Goal: Transaction & Acquisition: Purchase product/service

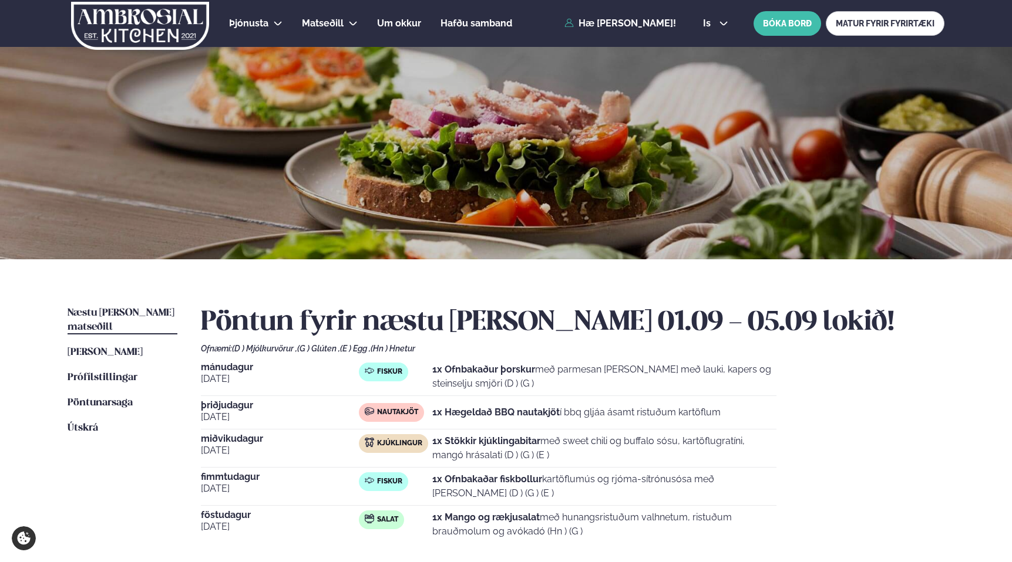
scroll to position [163, 0]
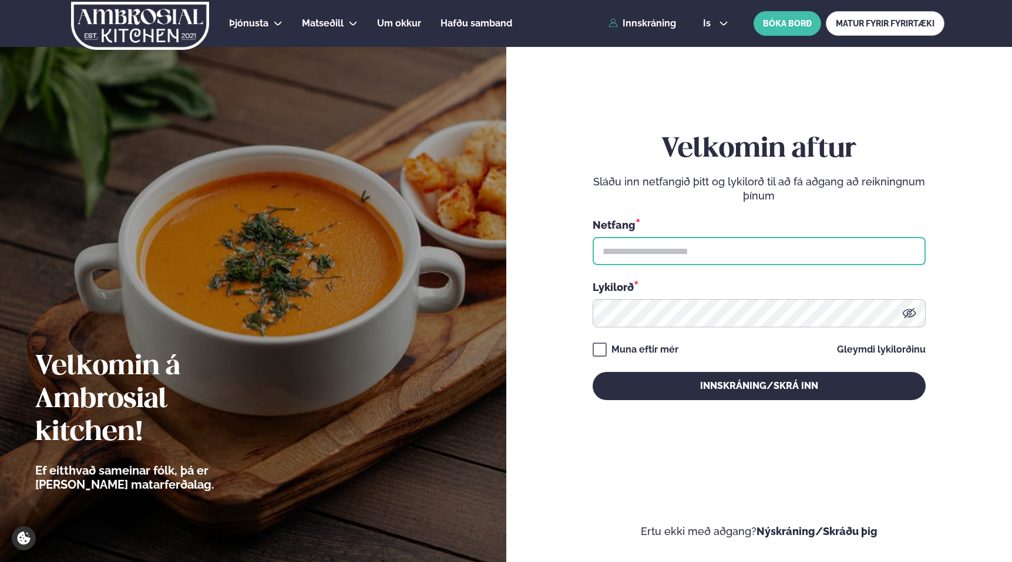
click at [708, 253] on input "text" at bounding box center [758, 251] width 333 height 28
type input "**********"
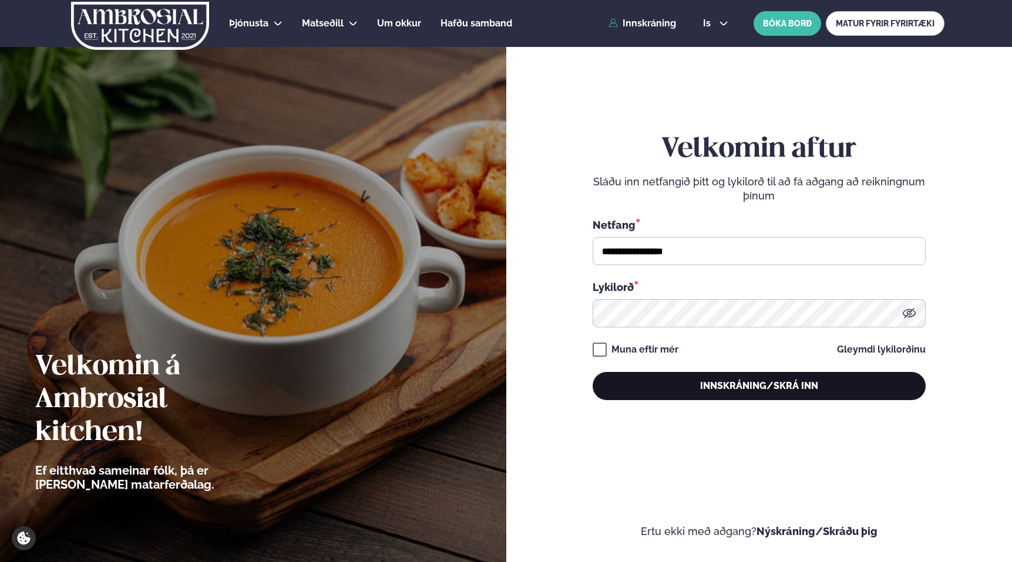
click at [736, 389] on button "Innskráning/Skrá inn" at bounding box center [758, 386] width 333 height 28
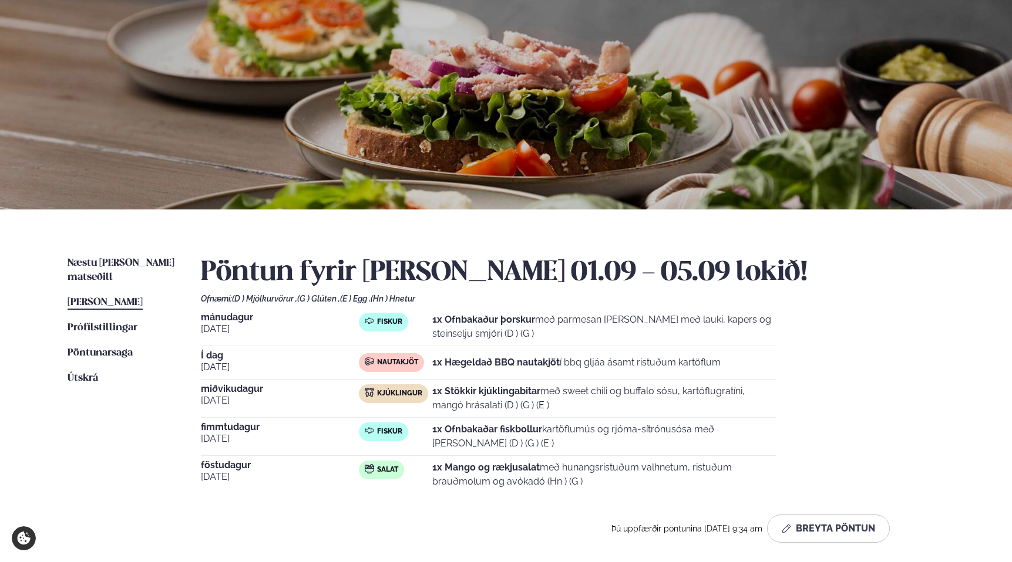
scroll to position [49, 0]
click at [381, 522] on div "Þú uppfærðir pöntunina [DATE] 9:34 am Breyta Pöntun" at bounding box center [545, 530] width 689 height 28
click at [110, 259] on span "Næstu [PERSON_NAME] matseðill" at bounding box center [121, 271] width 107 height 24
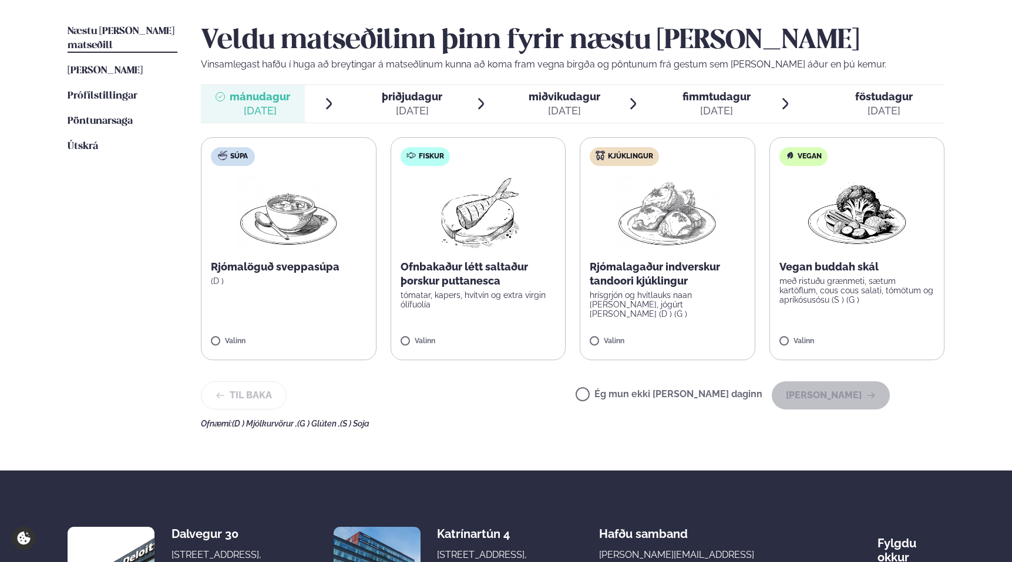
scroll to position [285, 0]
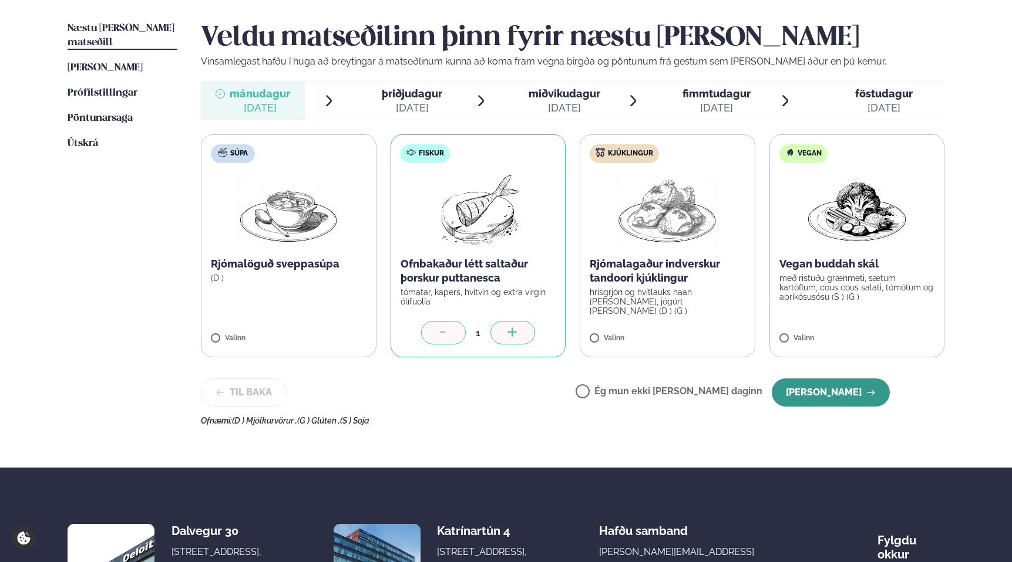
click at [851, 389] on button "[PERSON_NAME]" at bounding box center [831, 393] width 118 height 28
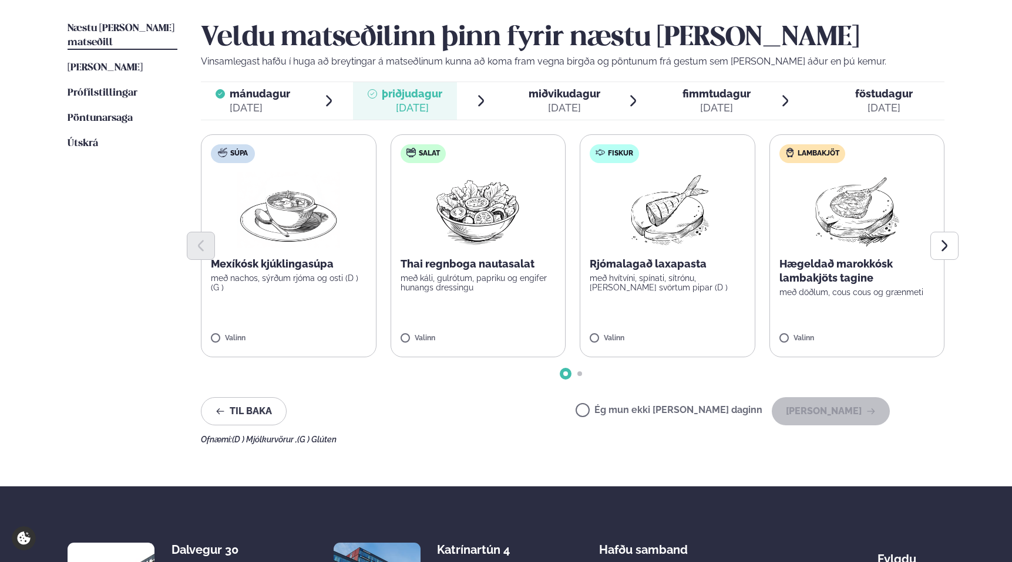
click at [439, 334] on label "Salat Thai regnboga nautasalat með káli, gulrótum, papriku og engifer hunangs d…" at bounding box center [478, 245] width 176 height 223
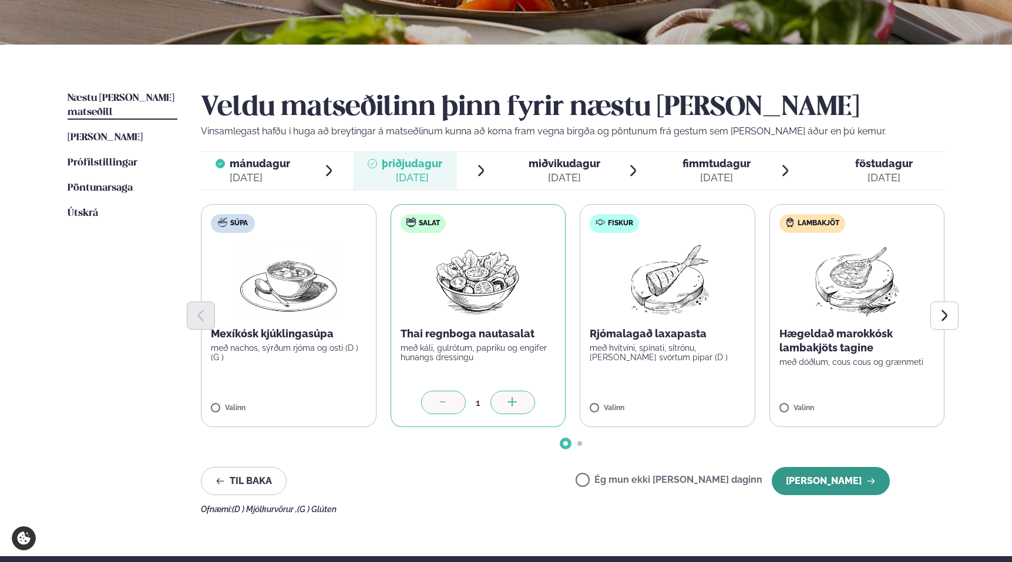
click at [837, 471] on button "[PERSON_NAME]" at bounding box center [831, 481] width 118 height 28
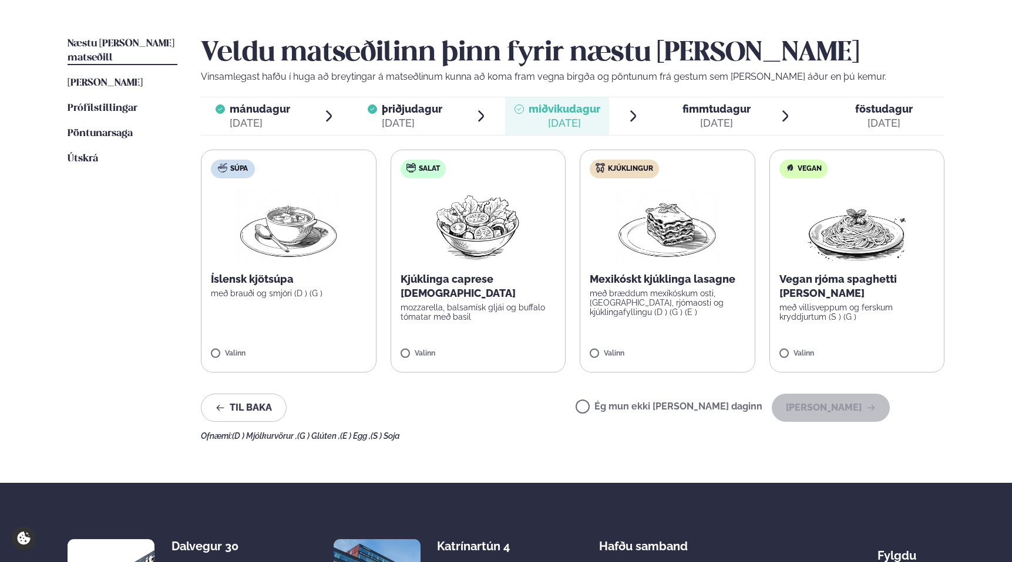
scroll to position [283, 0]
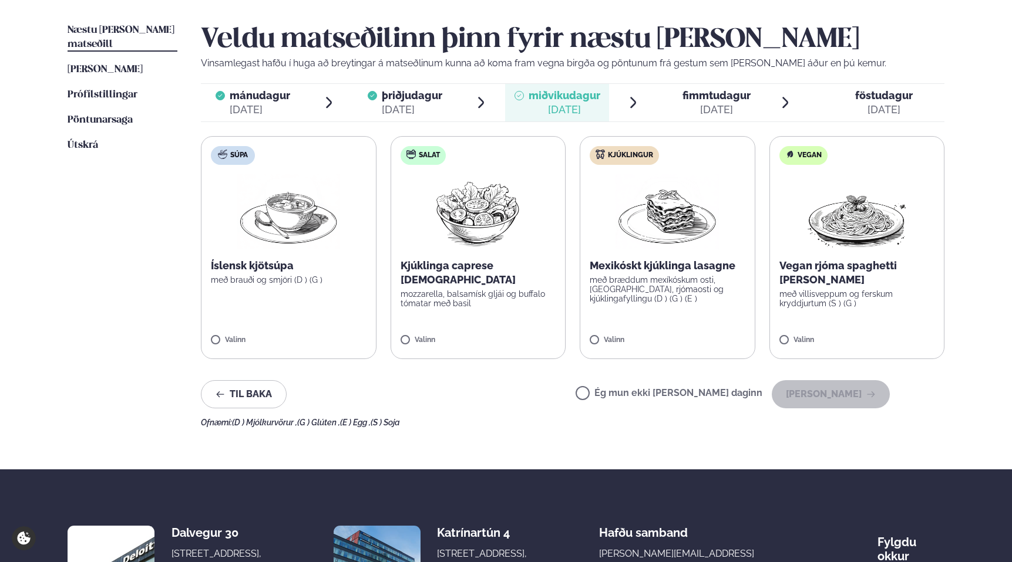
click at [271, 336] on div "Valinn" at bounding box center [289, 341] width 156 height 10
click at [267, 332] on div at bounding box center [253, 334] width 45 height 23
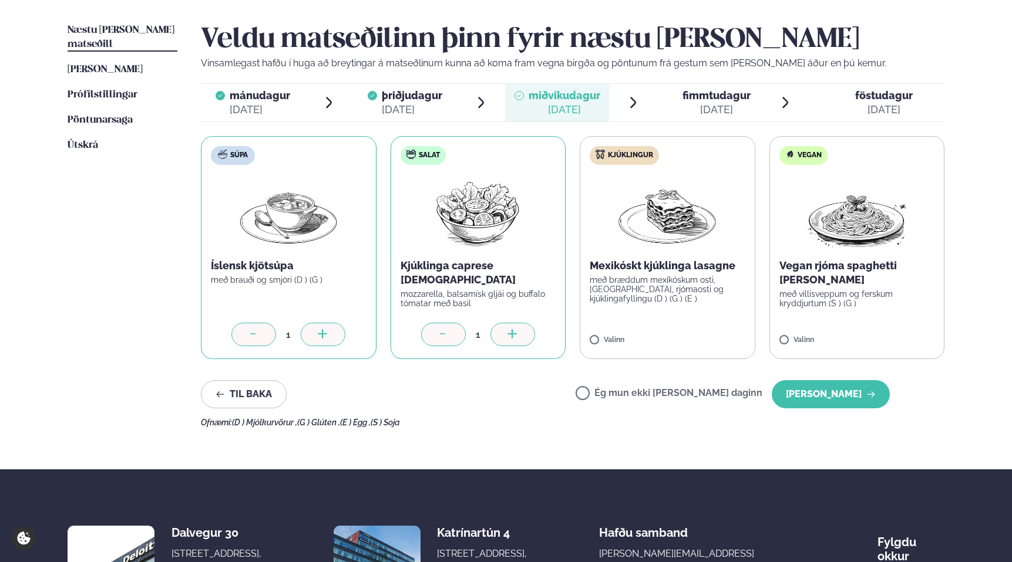
click at [245, 335] on div at bounding box center [253, 334] width 45 height 23
click at [842, 391] on button "[PERSON_NAME]" at bounding box center [831, 394] width 118 height 28
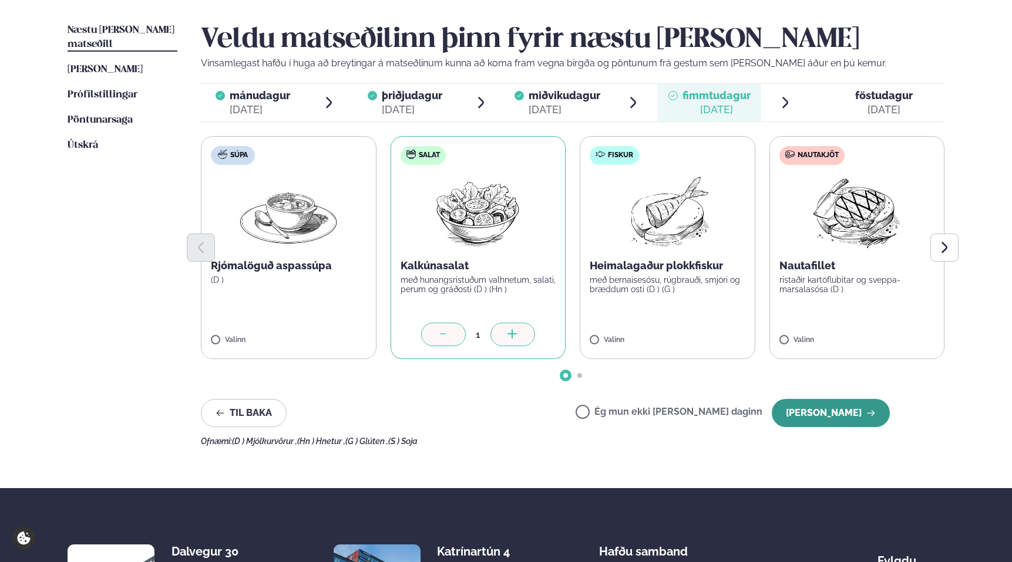
click at [843, 409] on button "[PERSON_NAME]" at bounding box center [831, 413] width 118 height 28
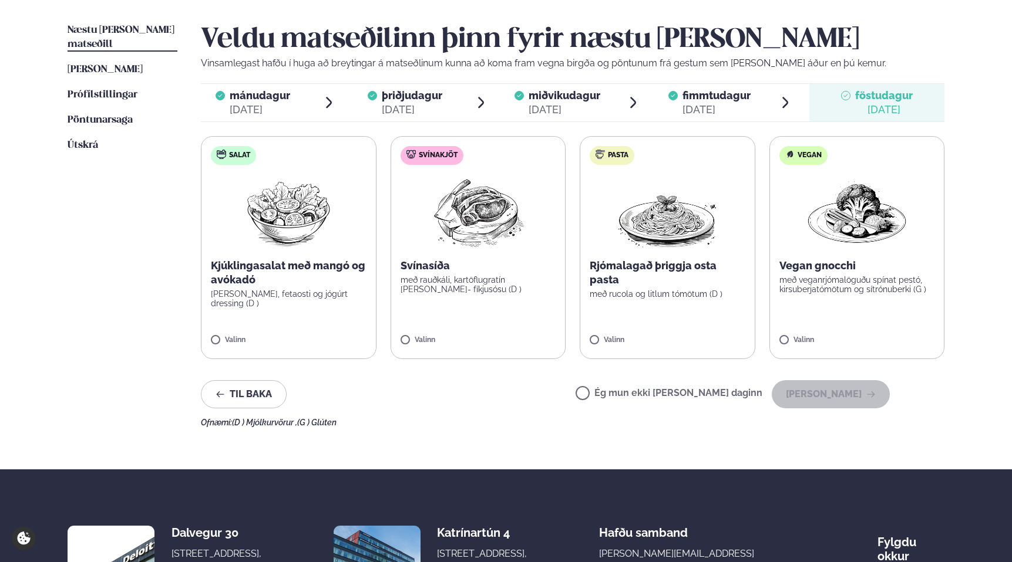
click at [540, 403] on div "Til baka Ég mun ekki [PERSON_NAME] daginn [PERSON_NAME]" at bounding box center [545, 394] width 689 height 28
click at [149, 217] on ul "Næstu [PERSON_NAME] matseðill Næsta vika [PERSON_NAME] matseðill [PERSON_NAME] …" at bounding box center [123, 225] width 110 height 404
click at [109, 261] on ul "Næstu [PERSON_NAME] matseðill Næsta vika [PERSON_NAME] matseðill [PERSON_NAME] …" at bounding box center [123, 225] width 110 height 404
click at [301, 250] on label "Salat Kjúklingasalat með mangó og avókadó [PERSON_NAME], fetaosti og jógúrt dre…" at bounding box center [289, 247] width 176 height 223
click at [820, 395] on button "[PERSON_NAME]" at bounding box center [831, 394] width 118 height 28
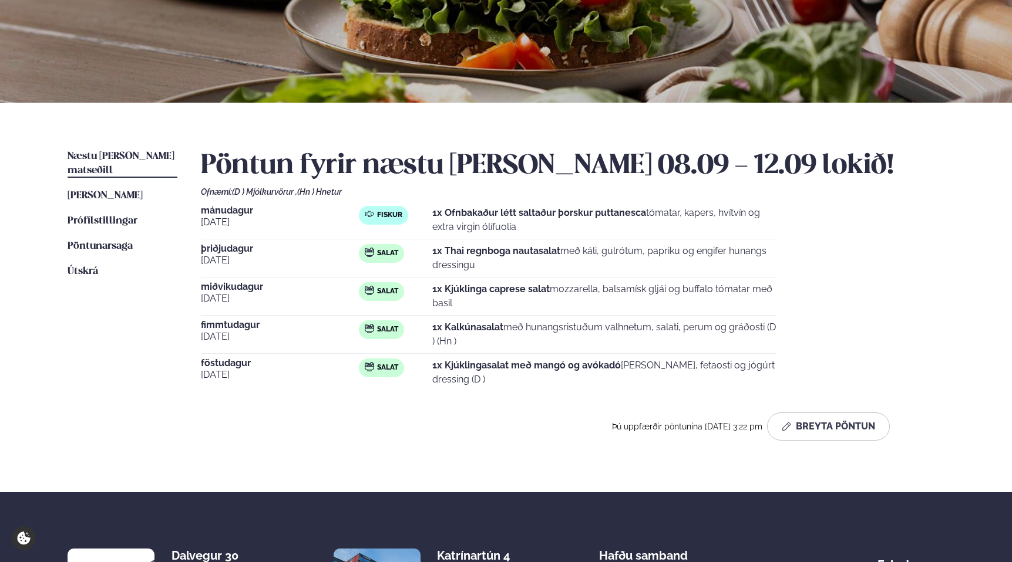
scroll to position [159, 0]
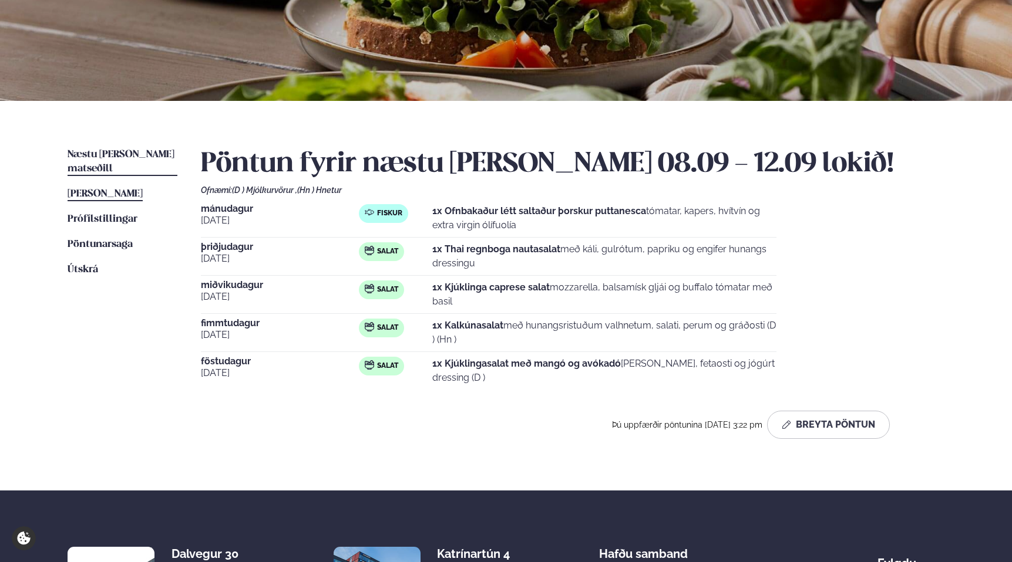
click at [112, 189] on span "[PERSON_NAME]" at bounding box center [105, 194] width 75 height 10
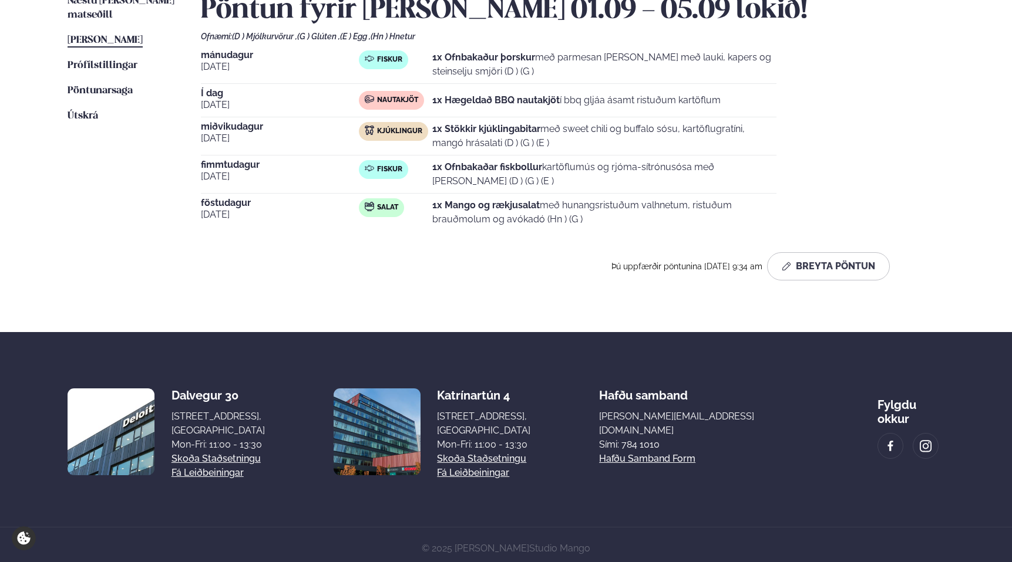
scroll to position [314, 0]
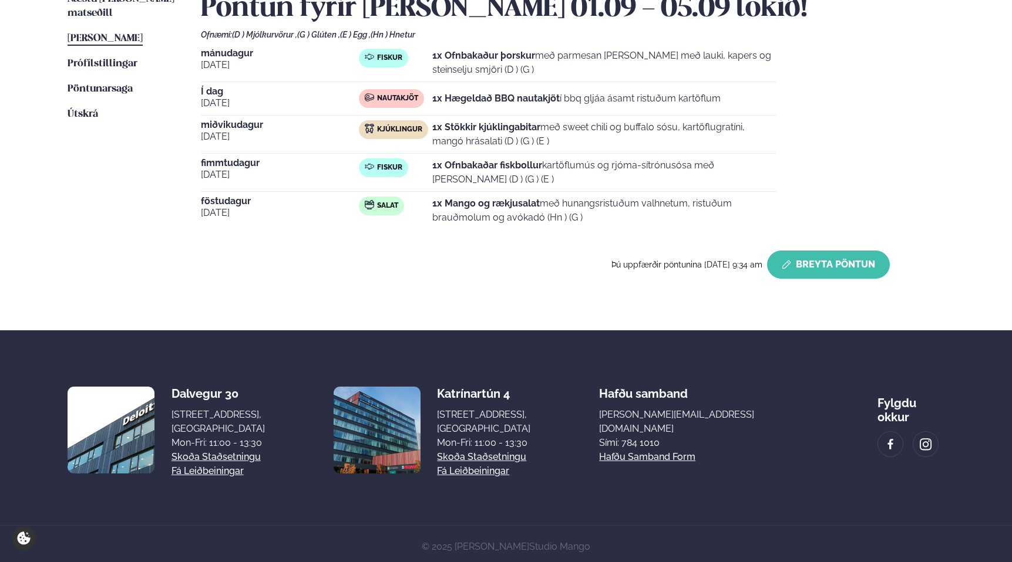
click at [864, 260] on button "Breyta Pöntun" at bounding box center [828, 265] width 123 height 28
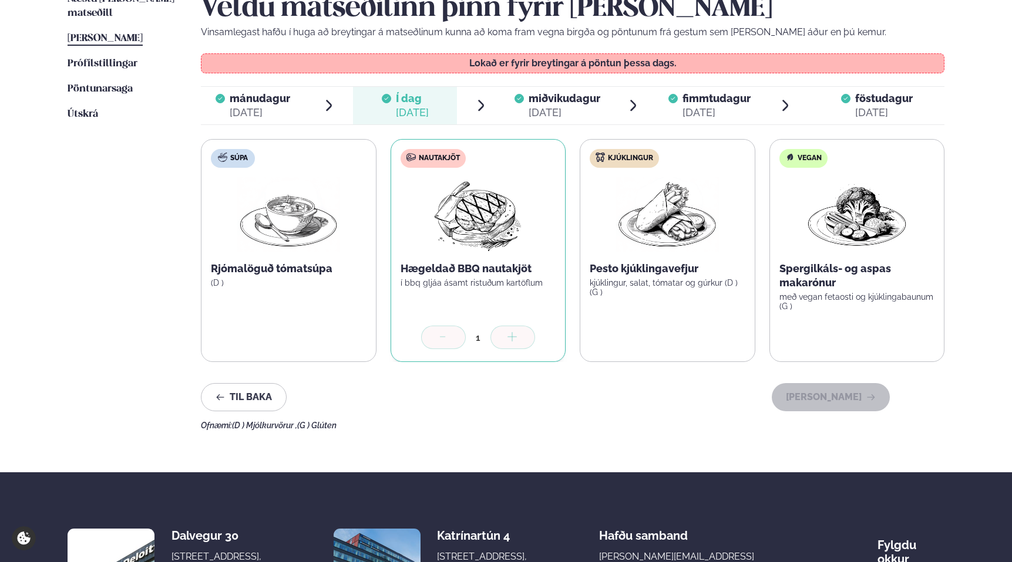
click at [887, 96] on span "föstudagur" at bounding box center [884, 98] width 58 height 12
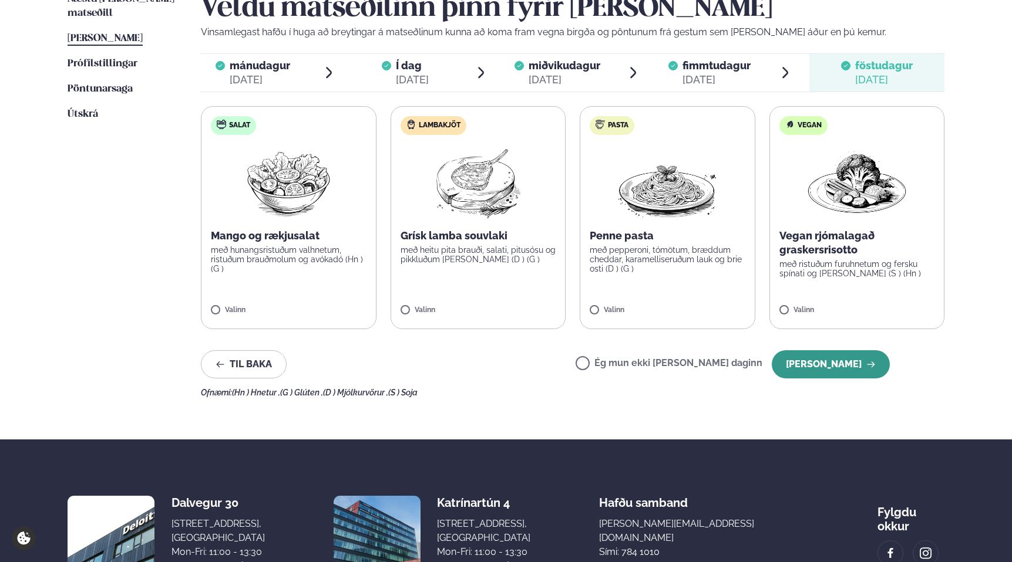
click at [816, 367] on button "[PERSON_NAME]" at bounding box center [831, 365] width 118 height 28
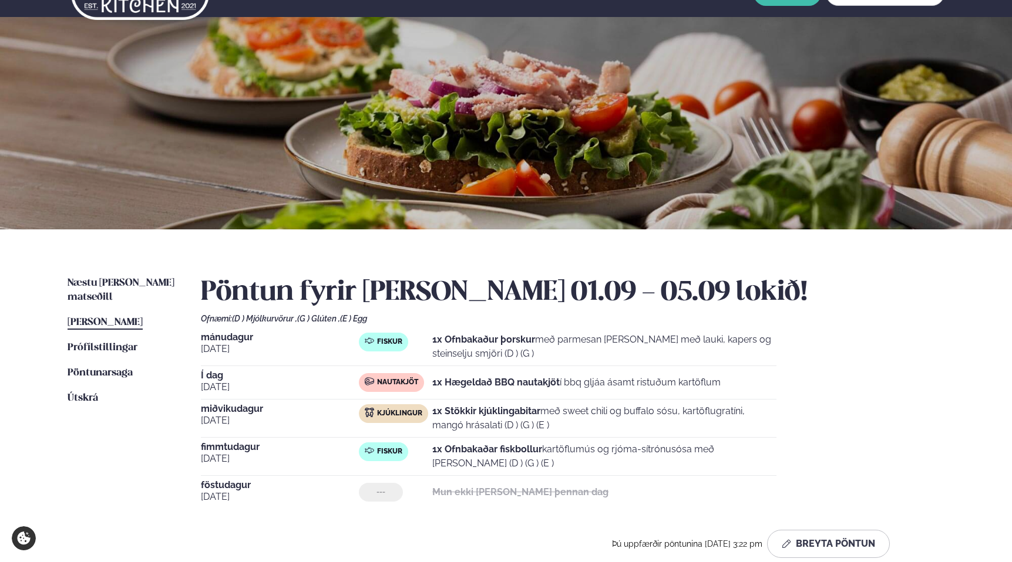
scroll to position [0, 0]
